Goal: Book appointment/travel/reservation

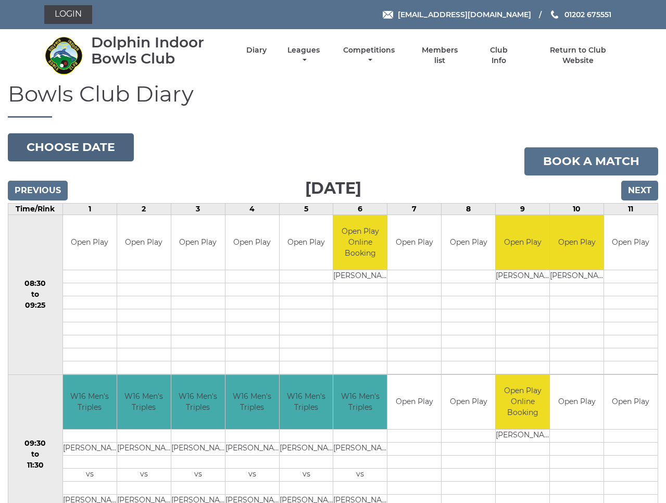
click at [82, 142] on button "Choose date" at bounding box center [71, 147] width 126 height 28
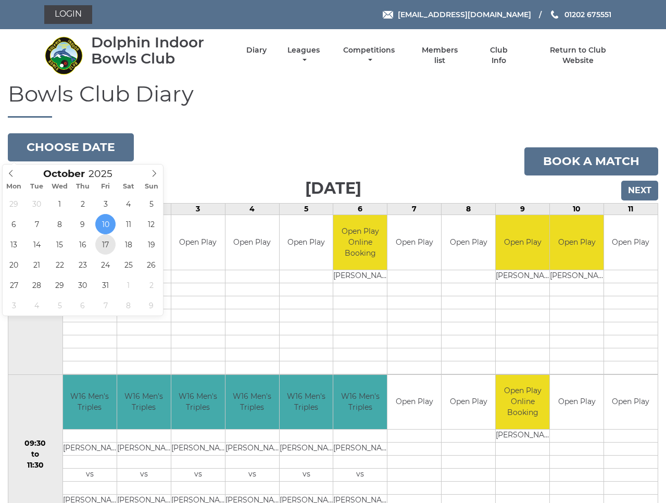
type input "[DATE]"
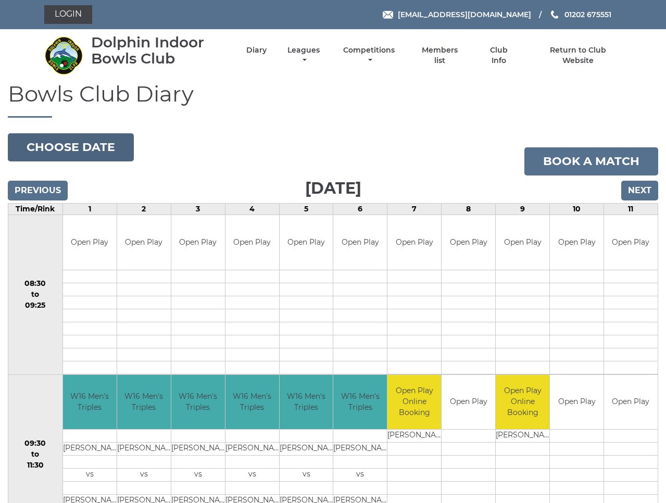
click at [101, 146] on button "Choose date" at bounding box center [71, 147] width 126 height 28
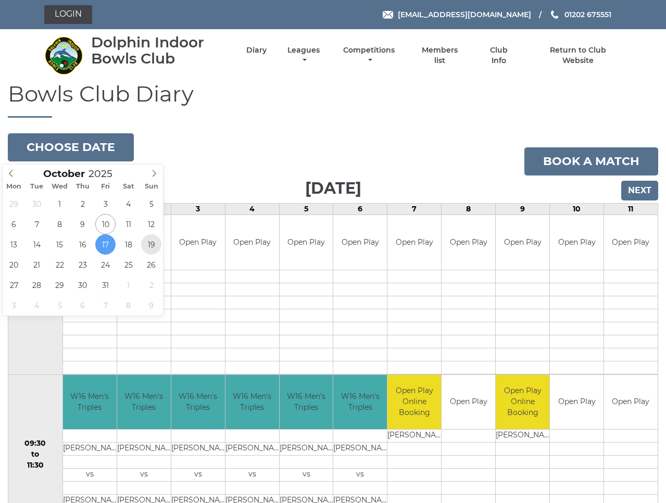
type input "2025-10-19"
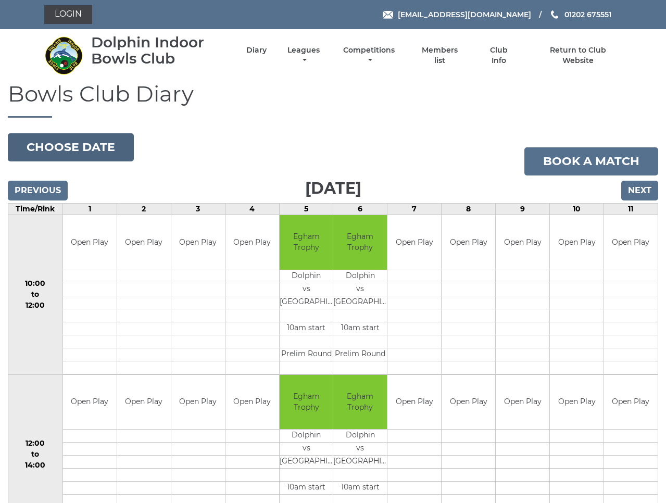
click at [71, 149] on button "Choose date" at bounding box center [71, 147] width 126 height 28
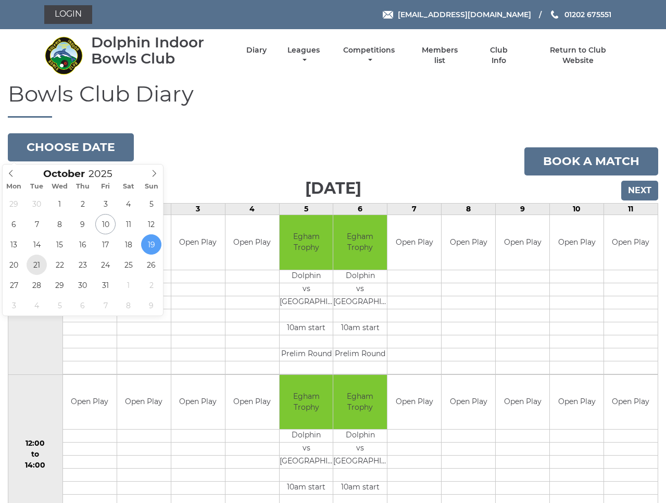
type input "2025-10-21"
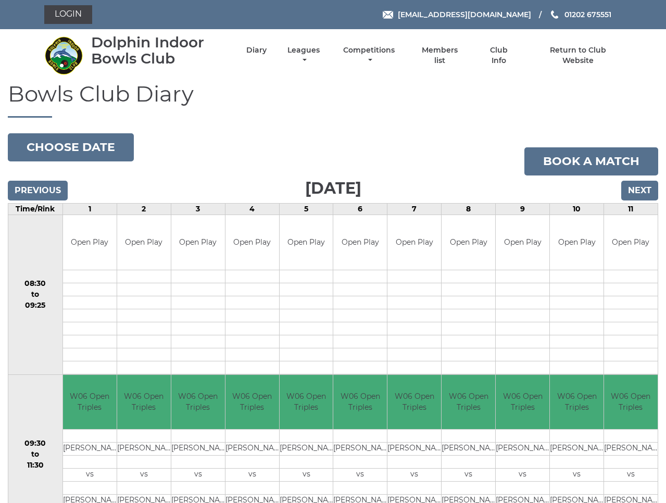
click at [637, 189] on input "Next" at bounding box center [639, 191] width 37 height 20
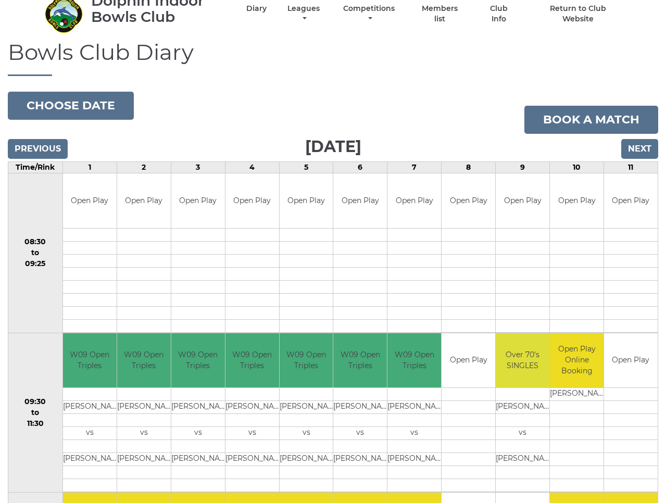
scroll to position [41, 0]
